Goal: Task Accomplishment & Management: Use online tool/utility

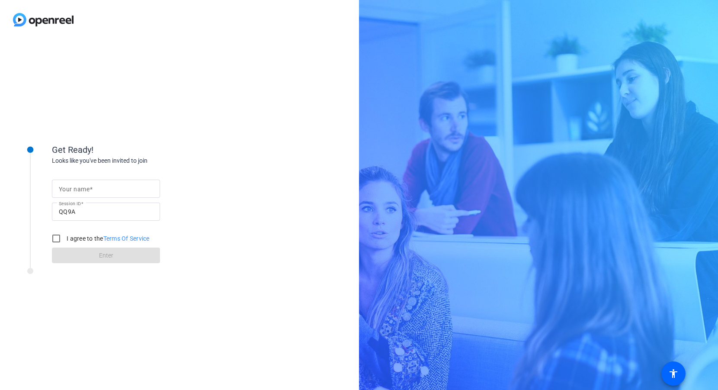
drag, startPoint x: 74, startPoint y: 182, endPoint x: 76, endPoint y: 186, distance: 4.8
click at [74, 182] on div at bounding box center [106, 188] width 94 height 18
type input "[PERSON_NAME]"
click at [55, 240] on input "I agree to the Terms Of Service" at bounding box center [56, 238] width 17 height 17
checkbox input "true"
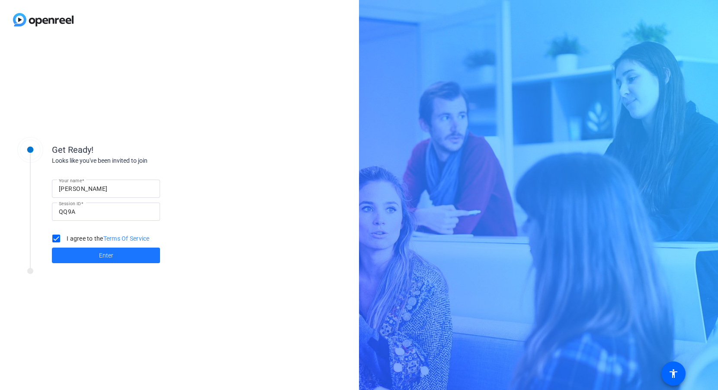
drag, startPoint x: 65, startPoint y: 252, endPoint x: 79, endPoint y: 250, distance: 14.0
click at [65, 252] on span at bounding box center [106, 255] width 108 height 21
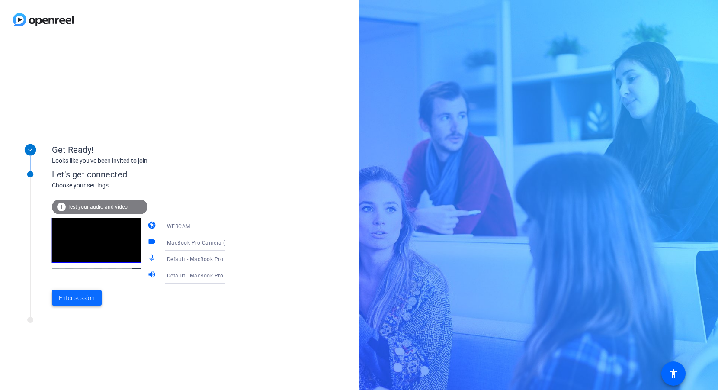
click at [89, 298] on span "Enter session" at bounding box center [77, 297] width 36 height 9
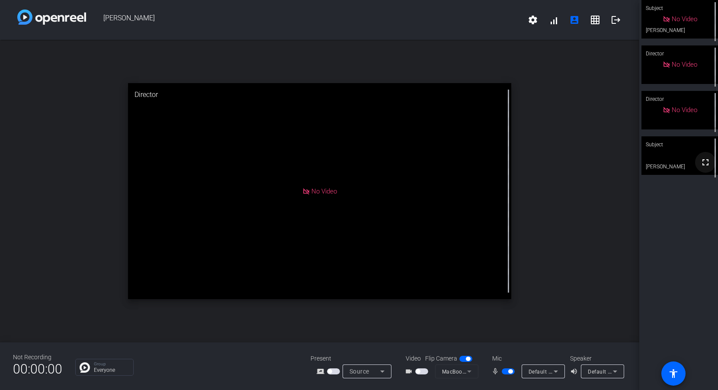
click at [705, 167] on mat-icon "fullscreen" at bounding box center [705, 162] width 10 height 10
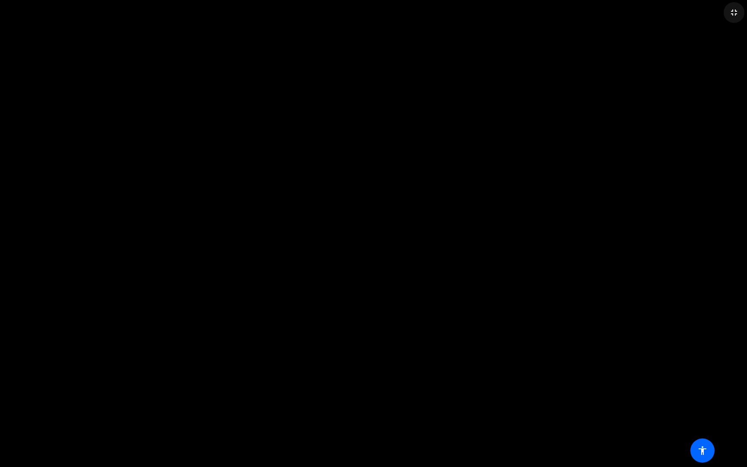
click at [718, 11] on mat-icon "fullscreen_exit" at bounding box center [734, 12] width 10 height 10
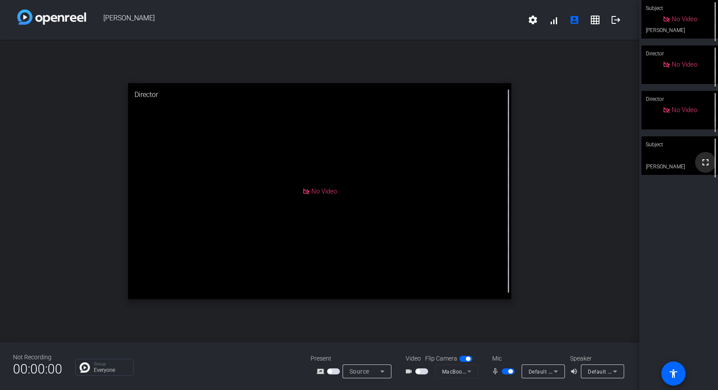
click at [703, 167] on mat-icon "fullscreen" at bounding box center [705, 162] width 10 height 10
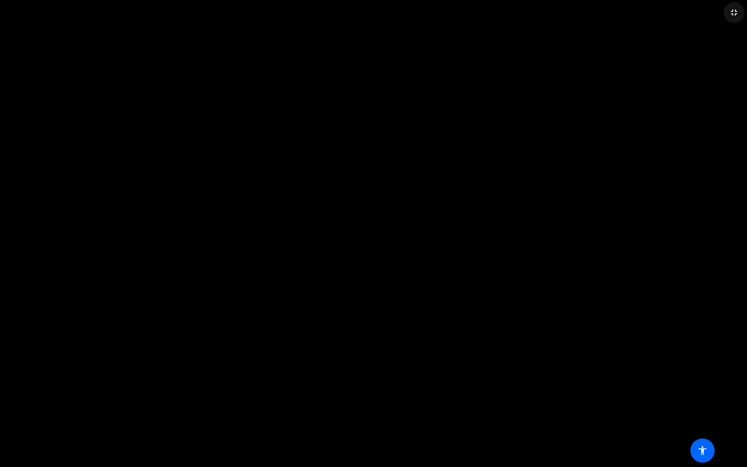
click at [718, 16] on mat-icon "fullscreen_exit" at bounding box center [734, 12] width 10 height 10
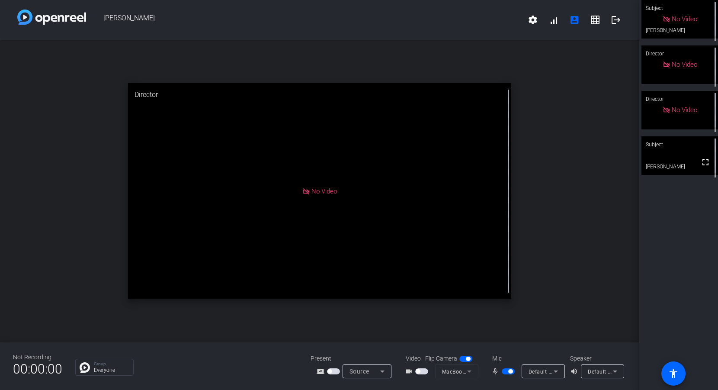
click at [510, 372] on span "button" at bounding box center [510, 371] width 4 height 4
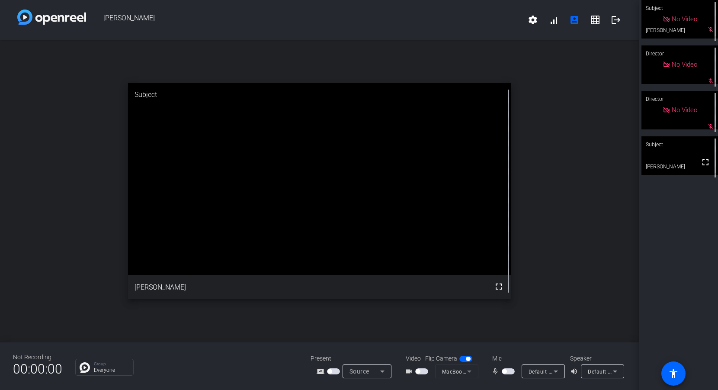
click at [506, 372] on span "button" at bounding box center [504, 371] width 4 height 4
click at [511, 371] on span "button" at bounding box center [510, 371] width 4 height 4
click at [505, 370] on span "button" at bounding box center [504, 371] width 4 height 4
click at [511, 373] on span "button" at bounding box center [508, 371] width 13 height 6
click at [505, 372] on span "button" at bounding box center [504, 371] width 4 height 4
